Goal: Transaction & Acquisition: Purchase product/service

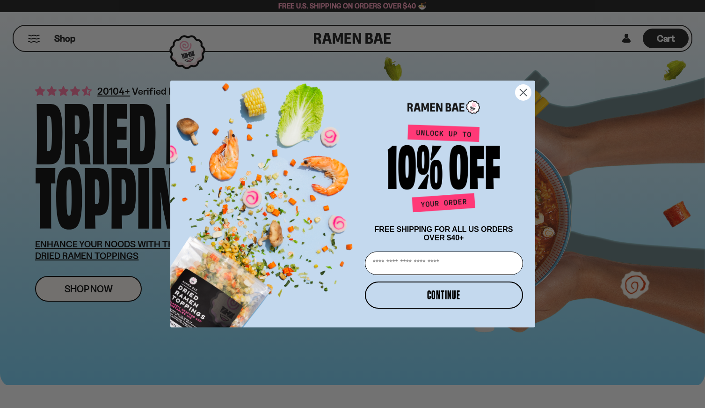
click at [525, 90] on circle "Close dialog" at bounding box center [522, 92] width 15 height 15
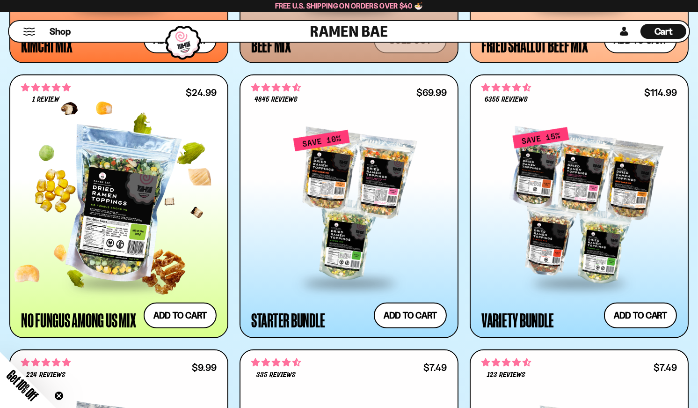
scroll to position [983, 0]
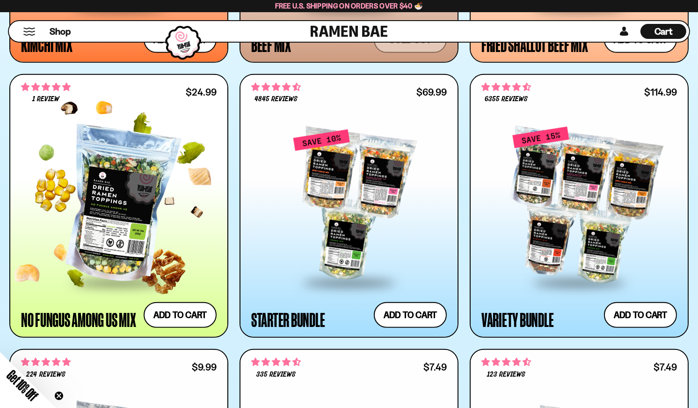
click at [135, 226] on div at bounding box center [119, 205] width 196 height 153
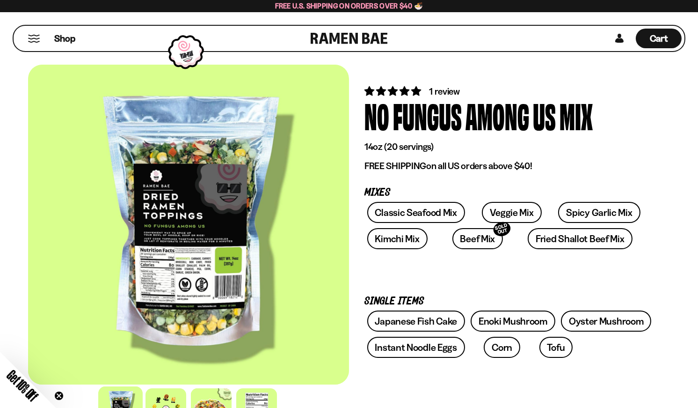
click at [188, 269] on div at bounding box center [188, 225] width 321 height 320
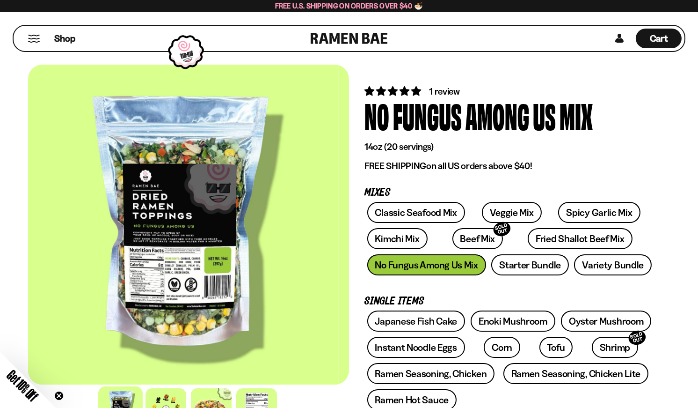
click at [183, 241] on div at bounding box center [177, 225] width 321 height 320
